Goal: Information Seeking & Learning: Learn about a topic

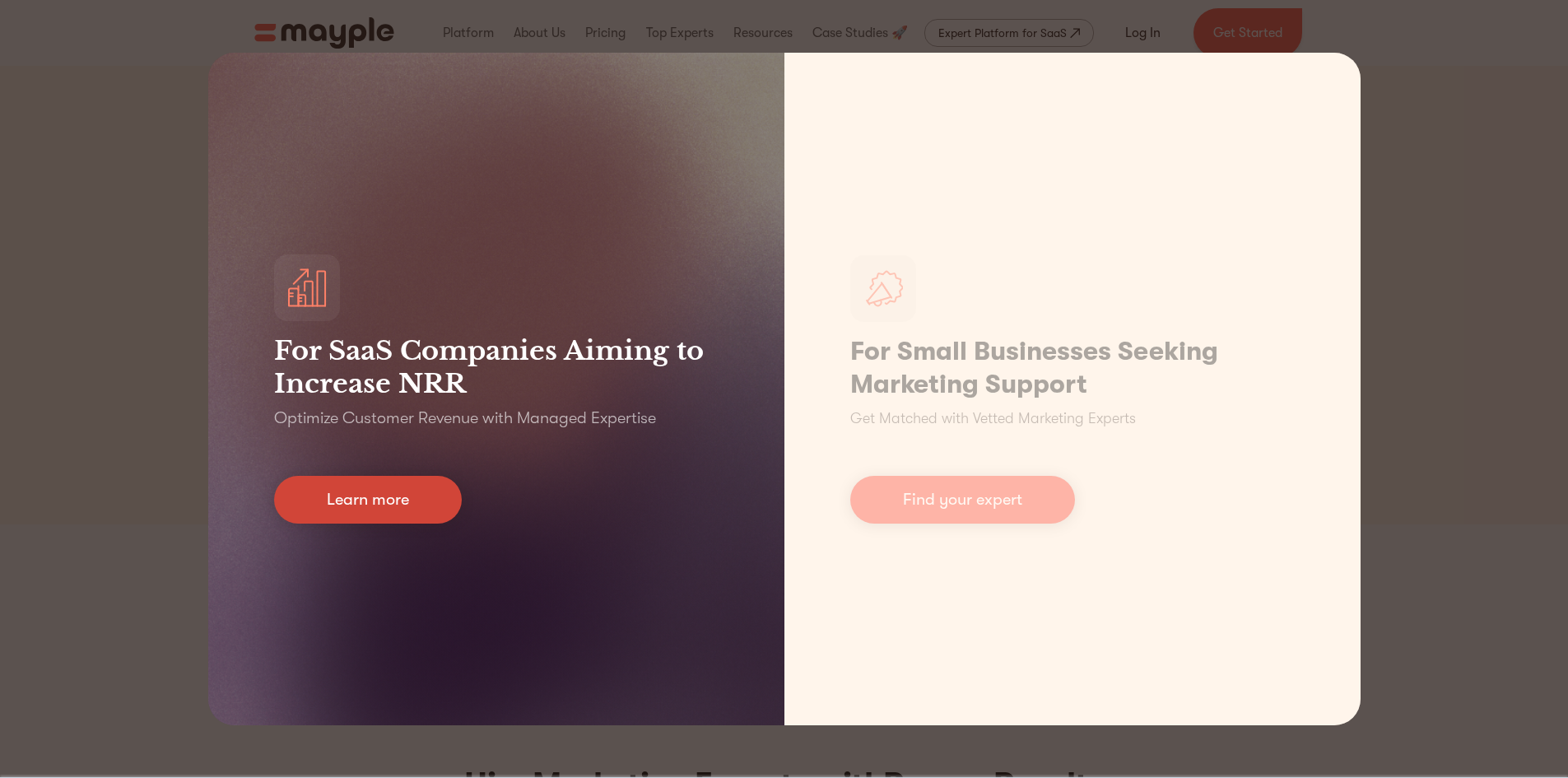
click at [434, 488] on link "Learn more" at bounding box center [368, 500] width 188 height 48
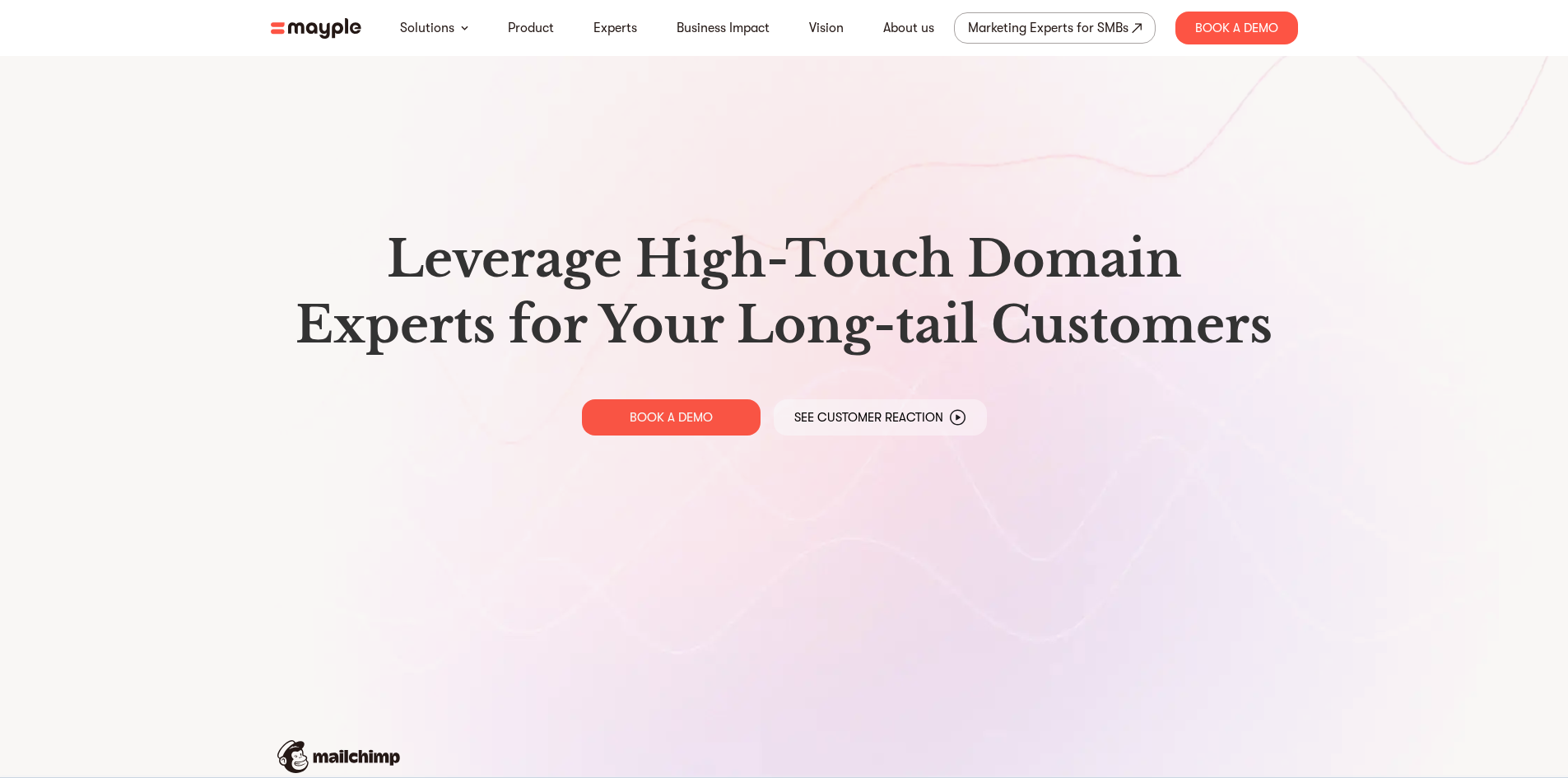
click at [846, 416] on p "See Customer Reaction" at bounding box center [868, 417] width 149 height 16
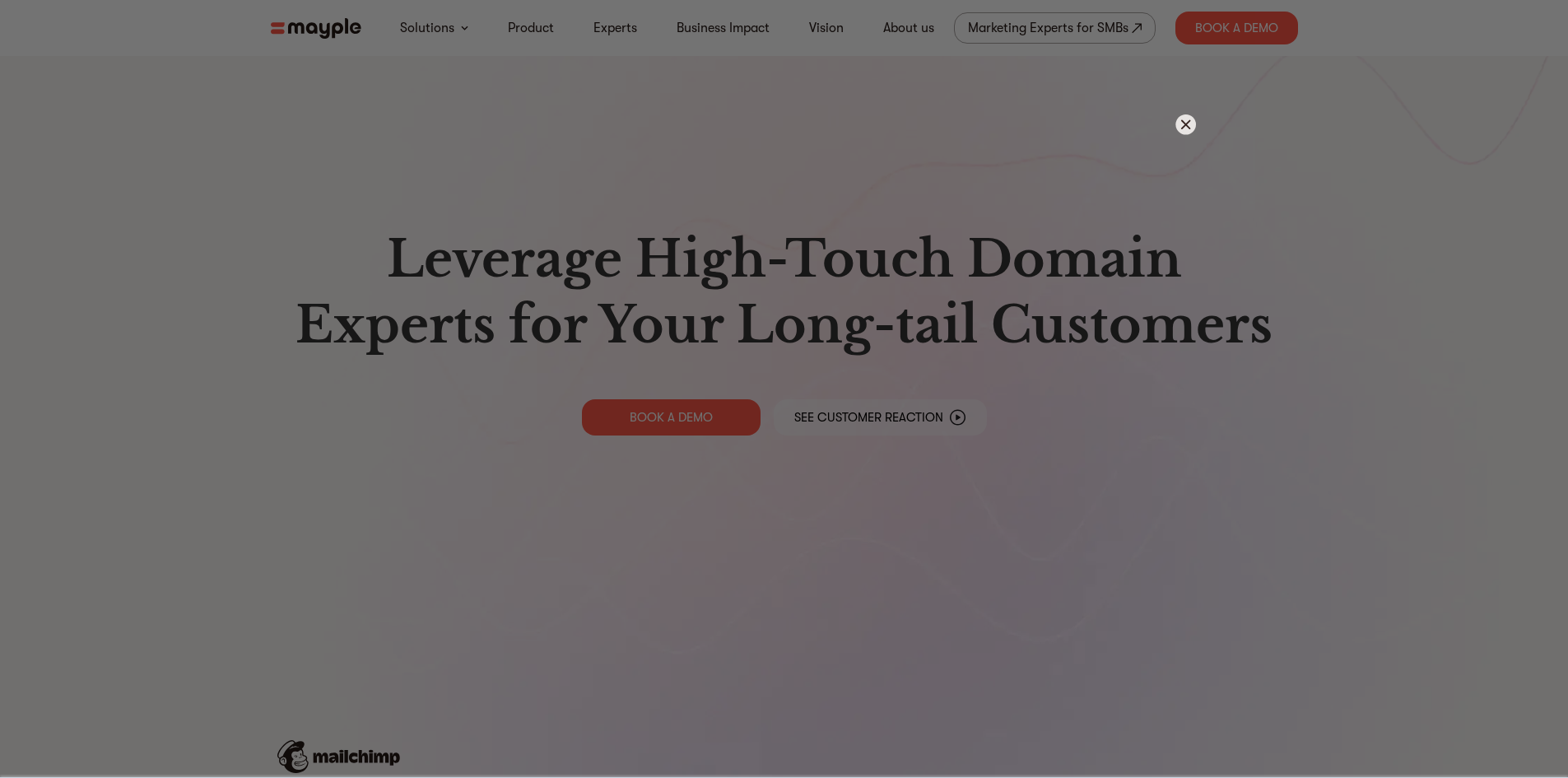
click at [898, 23] on div at bounding box center [784, 389] width 1568 height 778
click at [1190, 125] on img at bounding box center [1186, 124] width 20 height 20
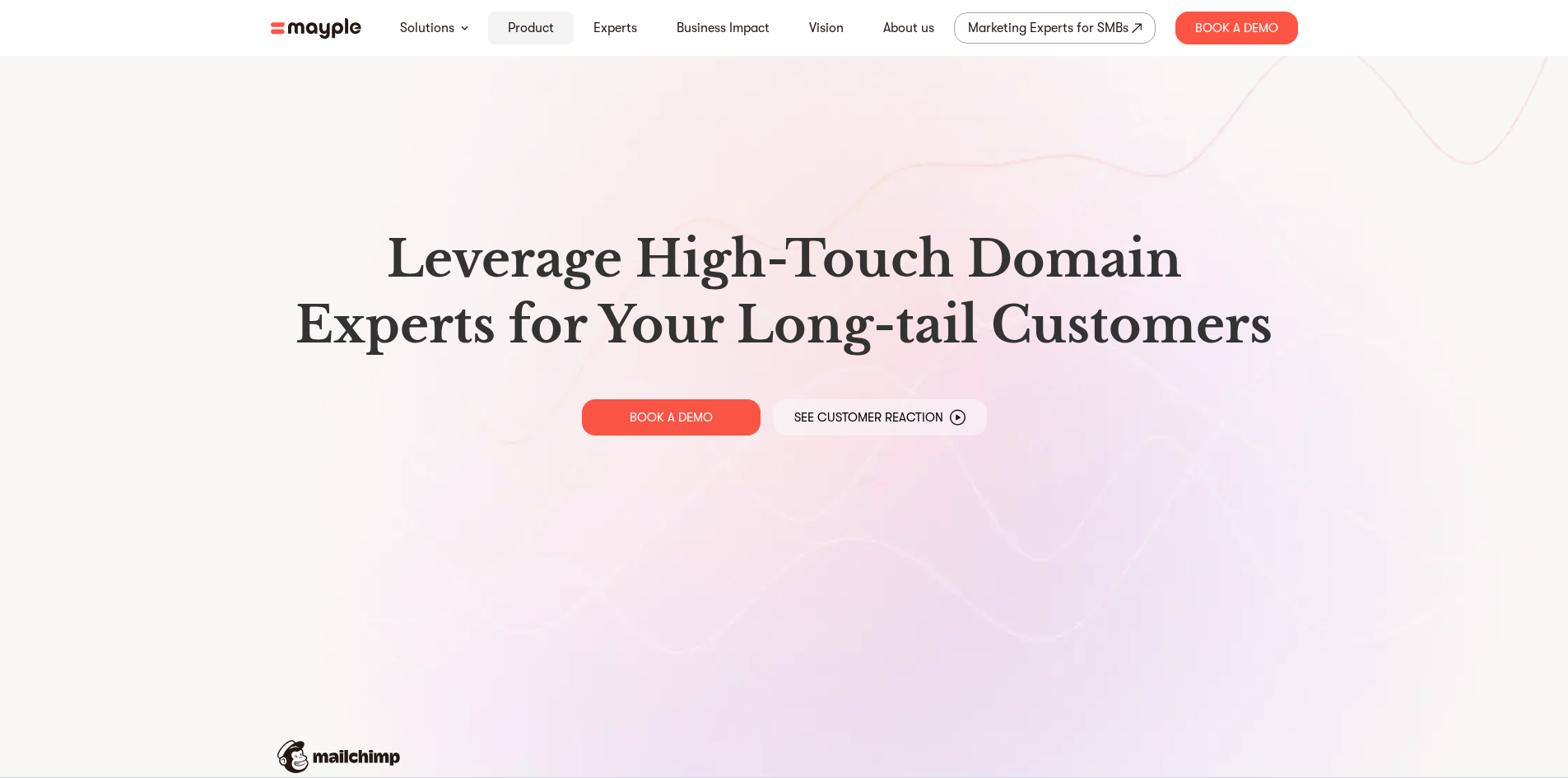
click at [534, 30] on link "Product" at bounding box center [531, 28] width 46 height 20
